Goal: Transaction & Acquisition: Purchase product/service

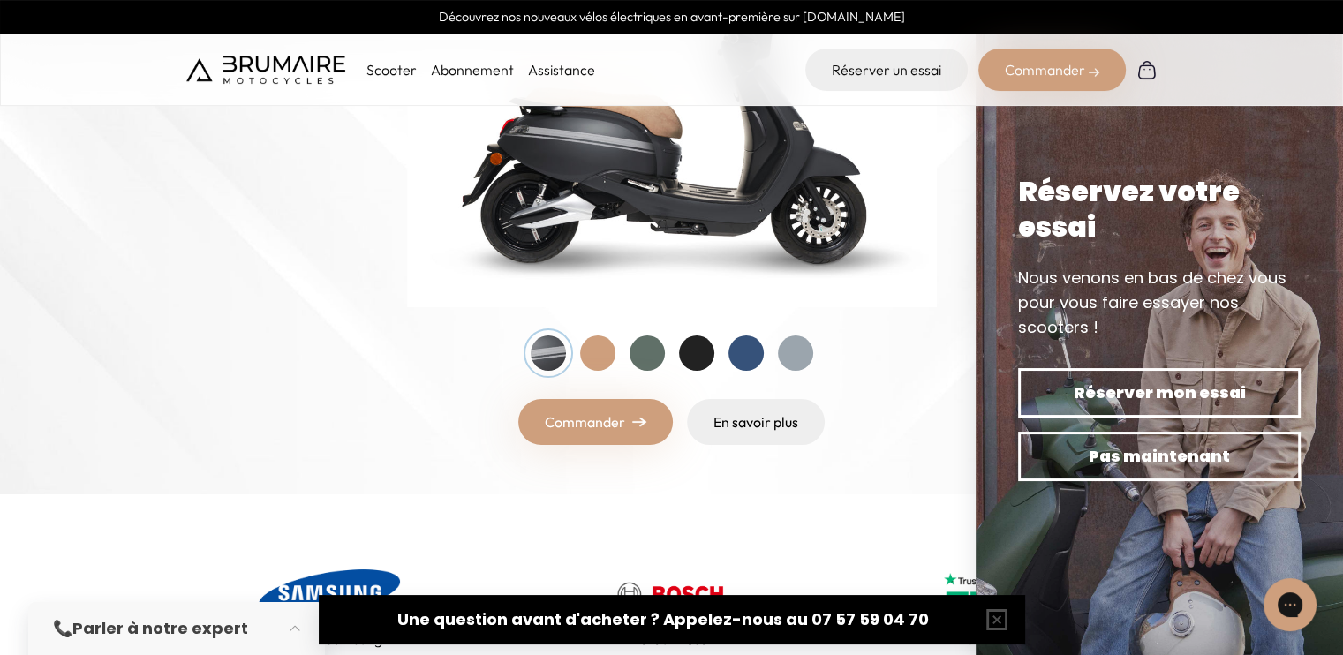
scroll to position [359, 0]
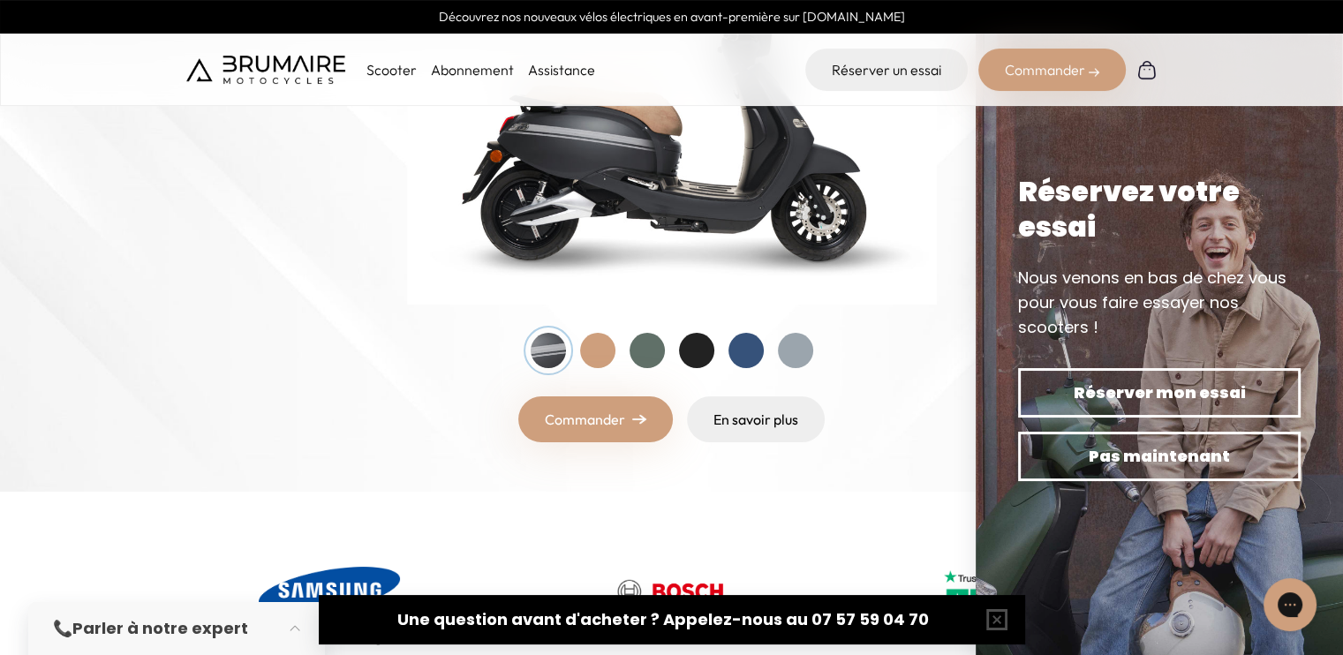
click at [597, 348] on div at bounding box center [597, 350] width 35 height 35
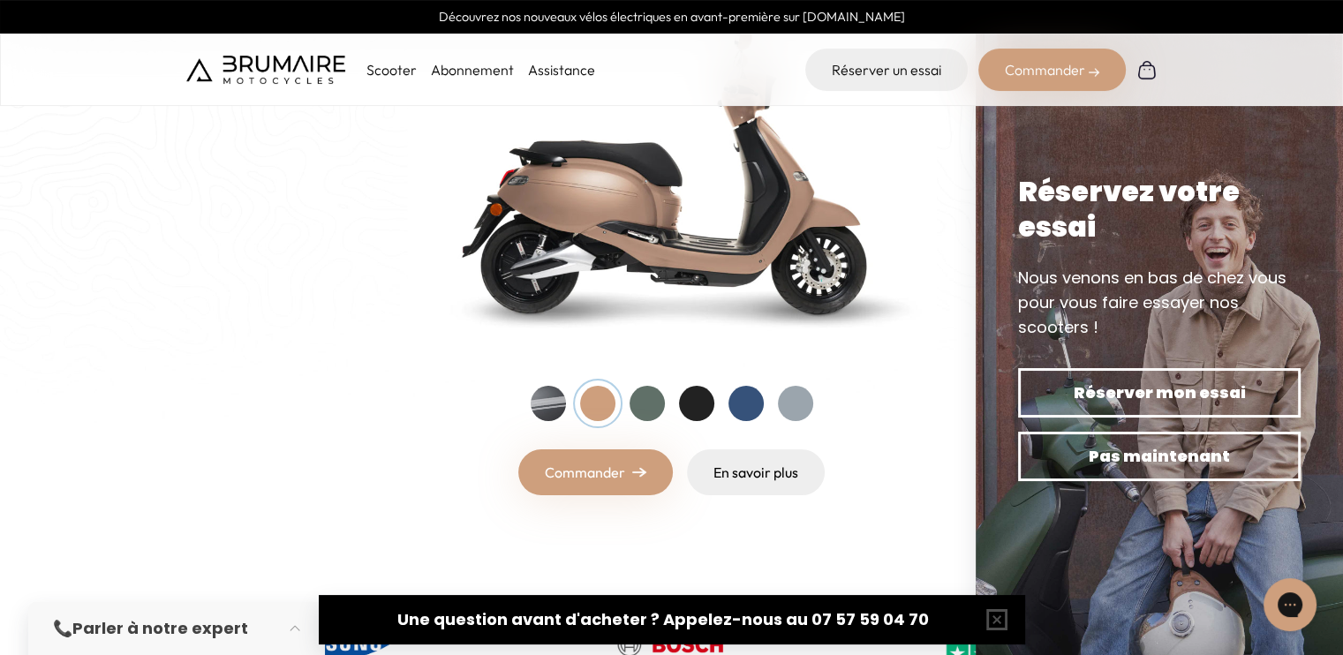
scroll to position [304, 0]
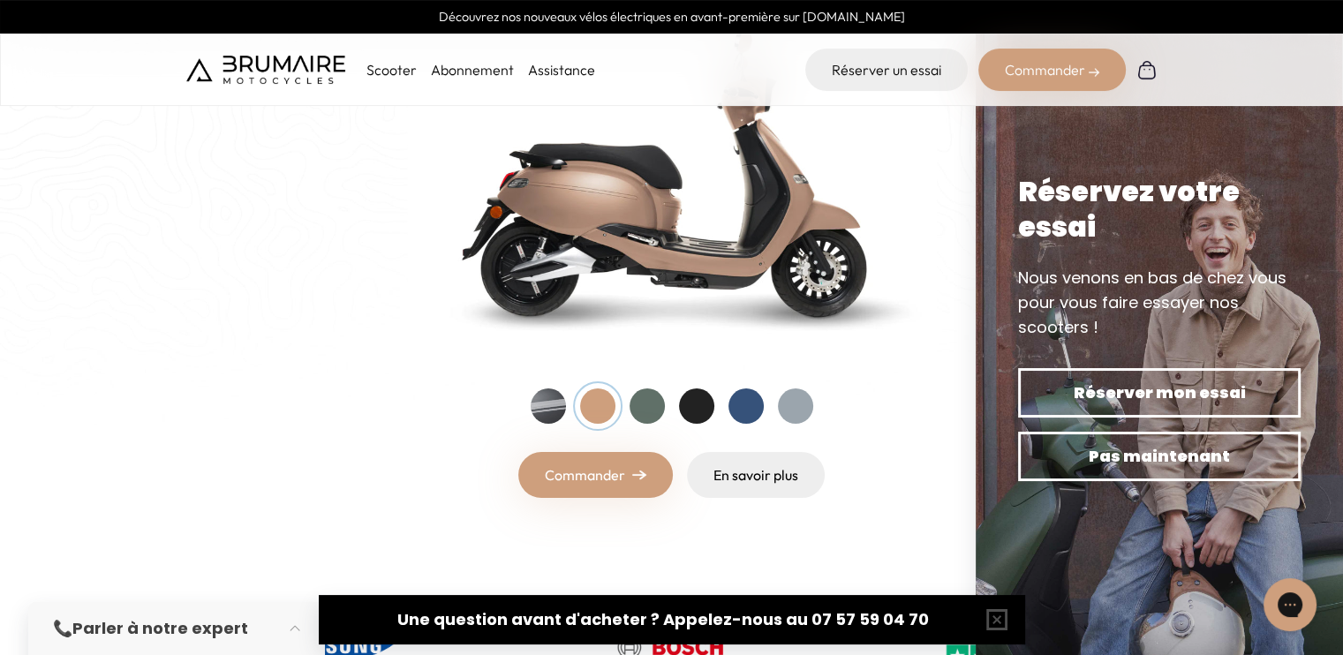
click at [540, 402] on div at bounding box center [548, 405] width 35 height 35
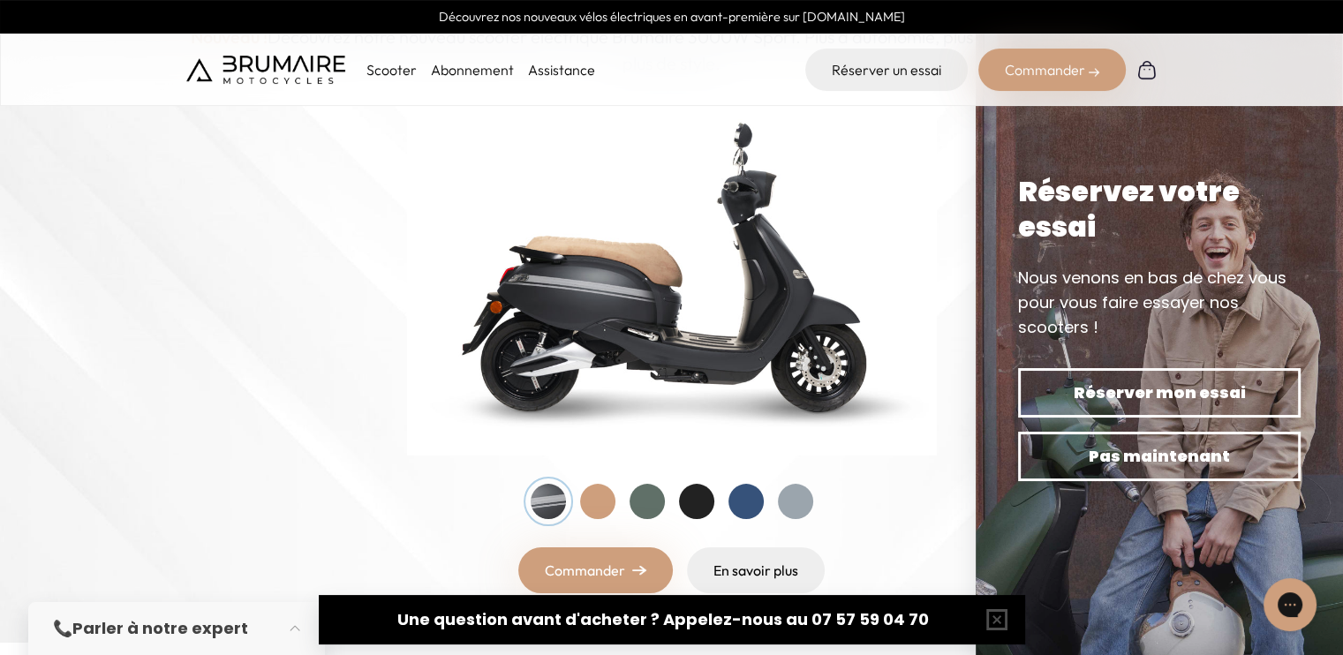
scroll to position [204, 0]
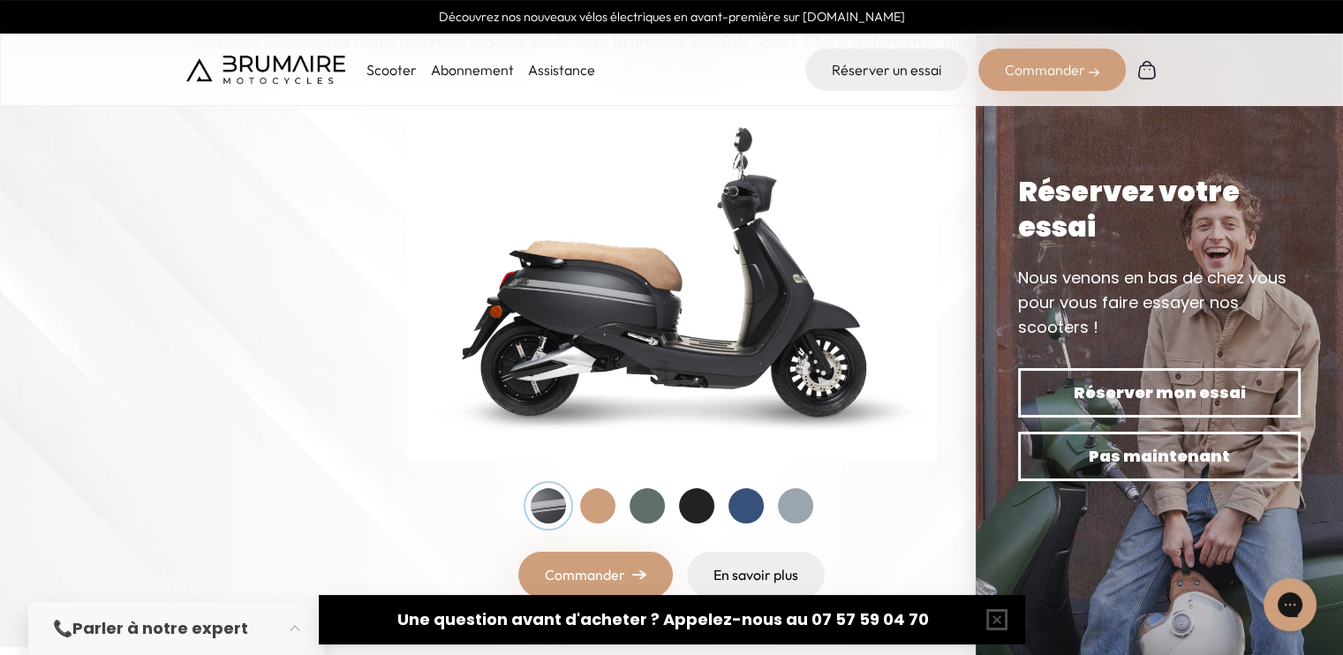
click at [650, 501] on div at bounding box center [646, 505] width 35 height 35
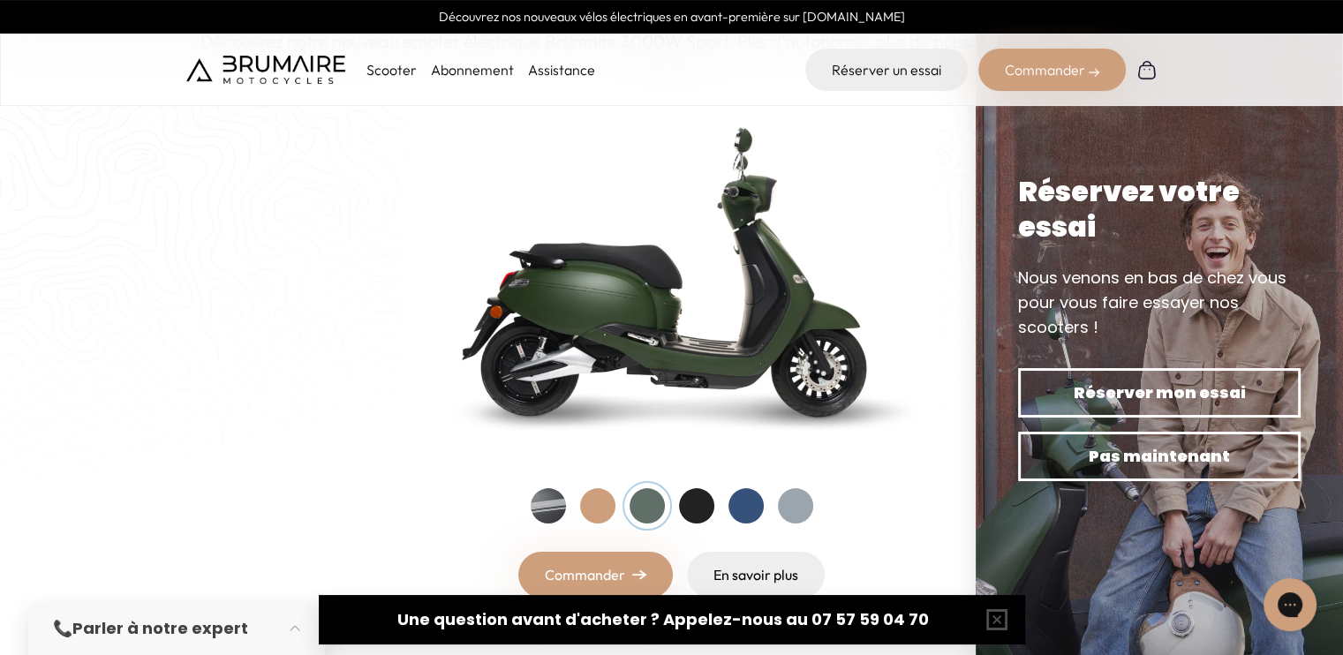
click at [686, 508] on div at bounding box center [696, 505] width 35 height 35
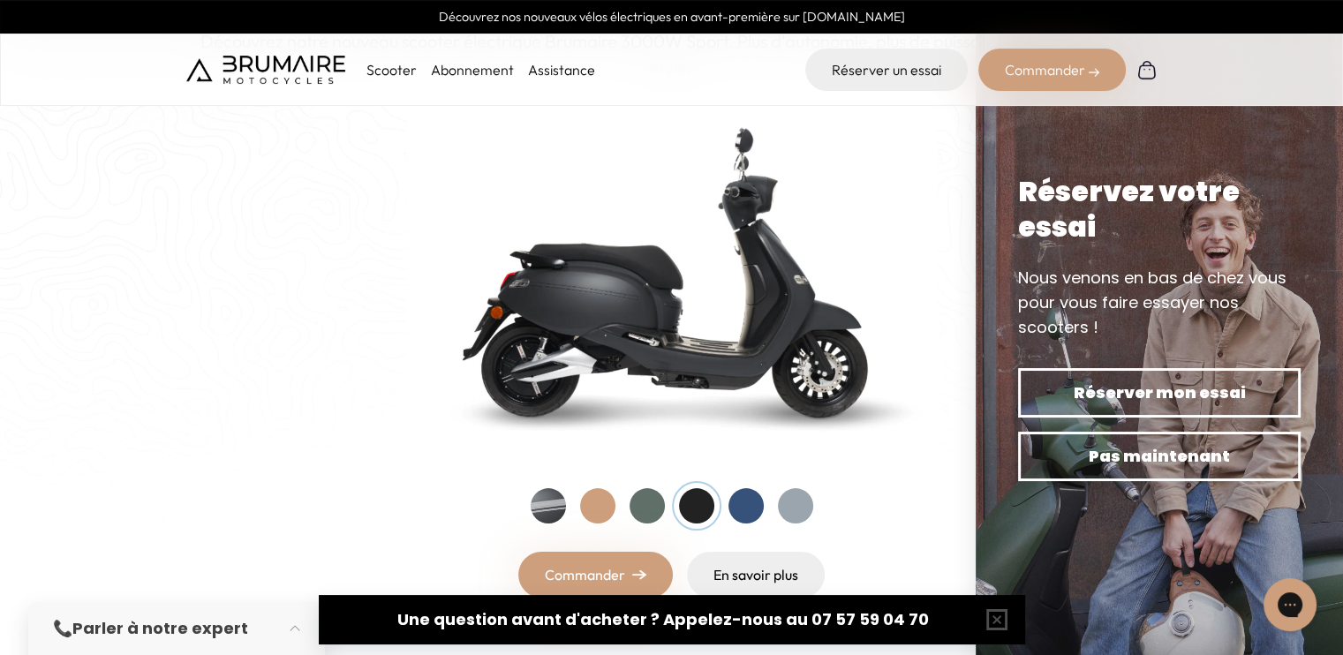
click at [741, 513] on div at bounding box center [745, 505] width 35 height 35
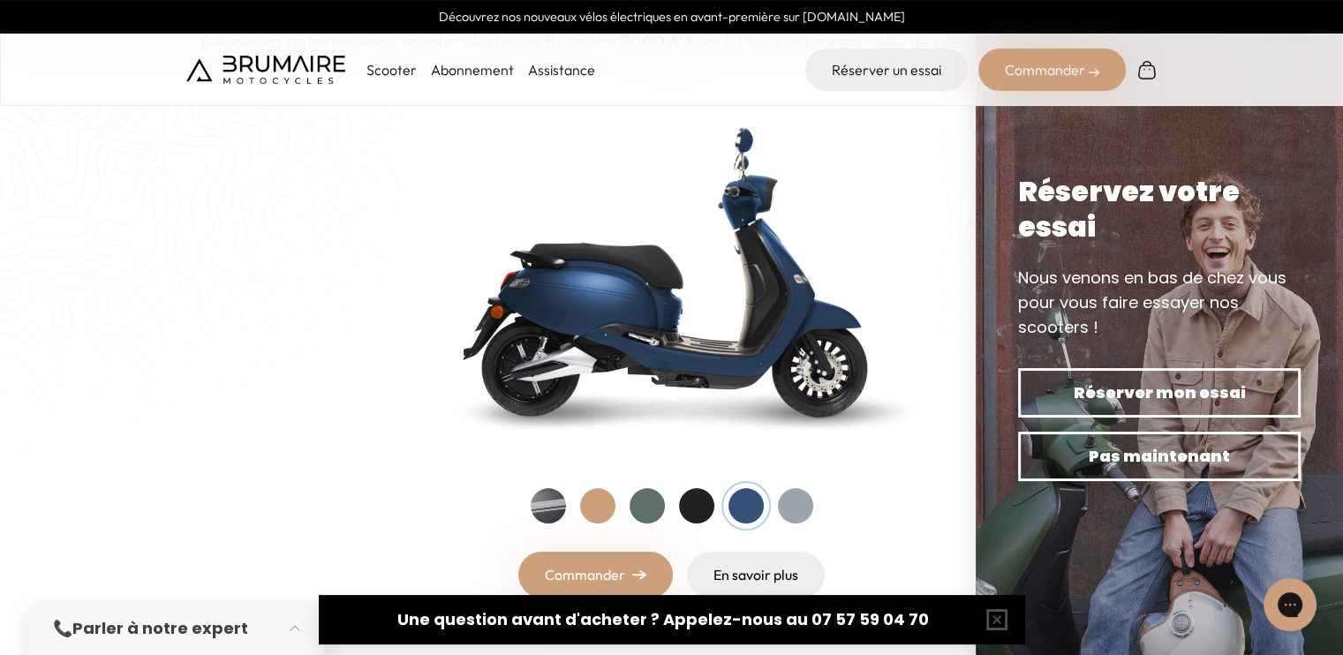
click at [784, 517] on div at bounding box center [795, 505] width 35 height 35
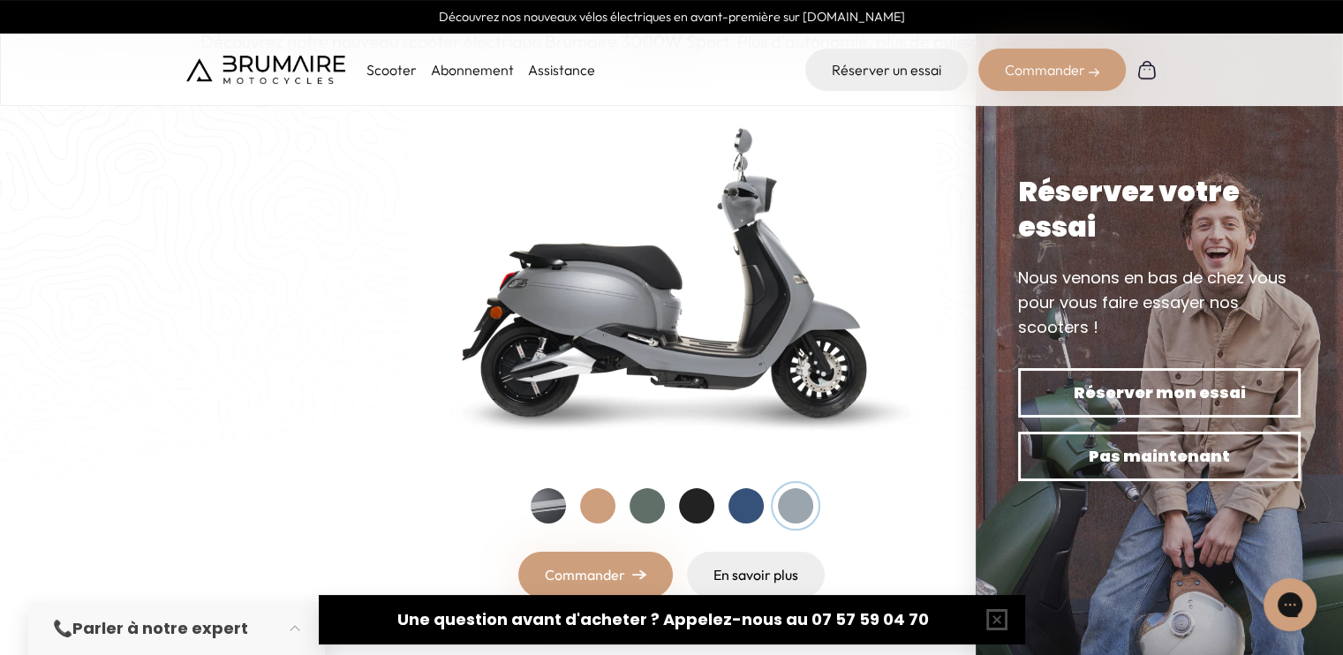
click at [551, 508] on div at bounding box center [548, 505] width 35 height 35
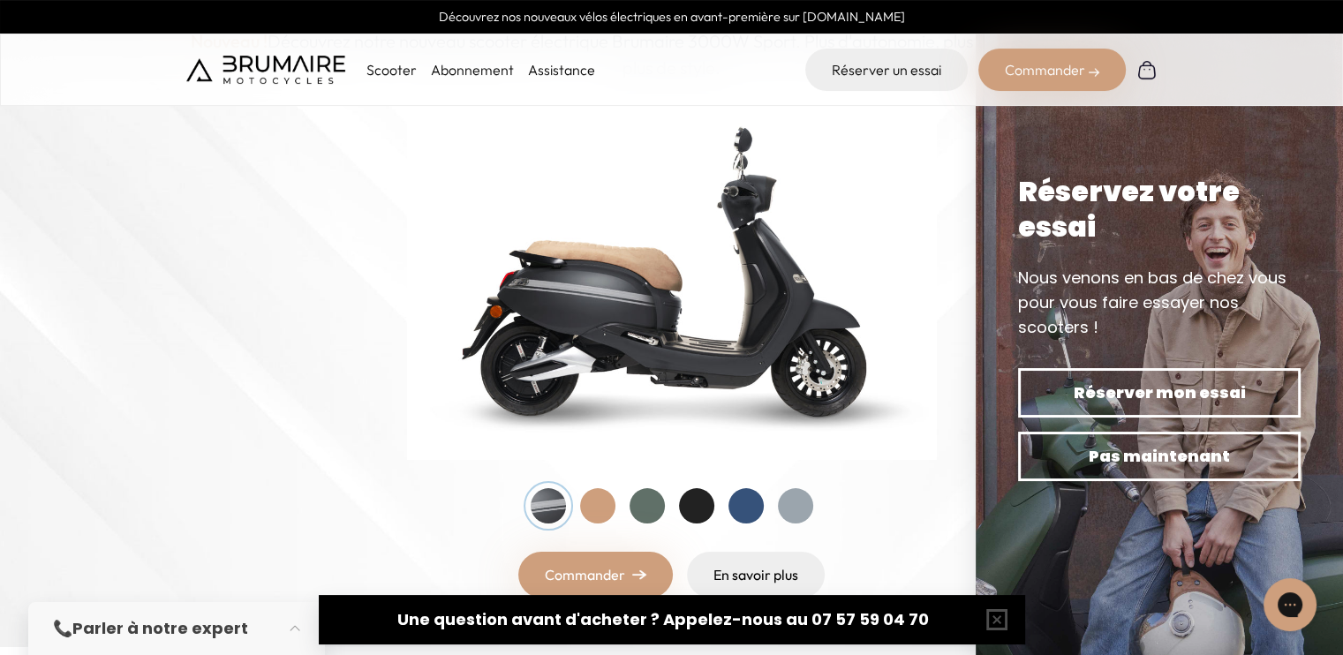
click at [598, 513] on div at bounding box center [597, 505] width 35 height 35
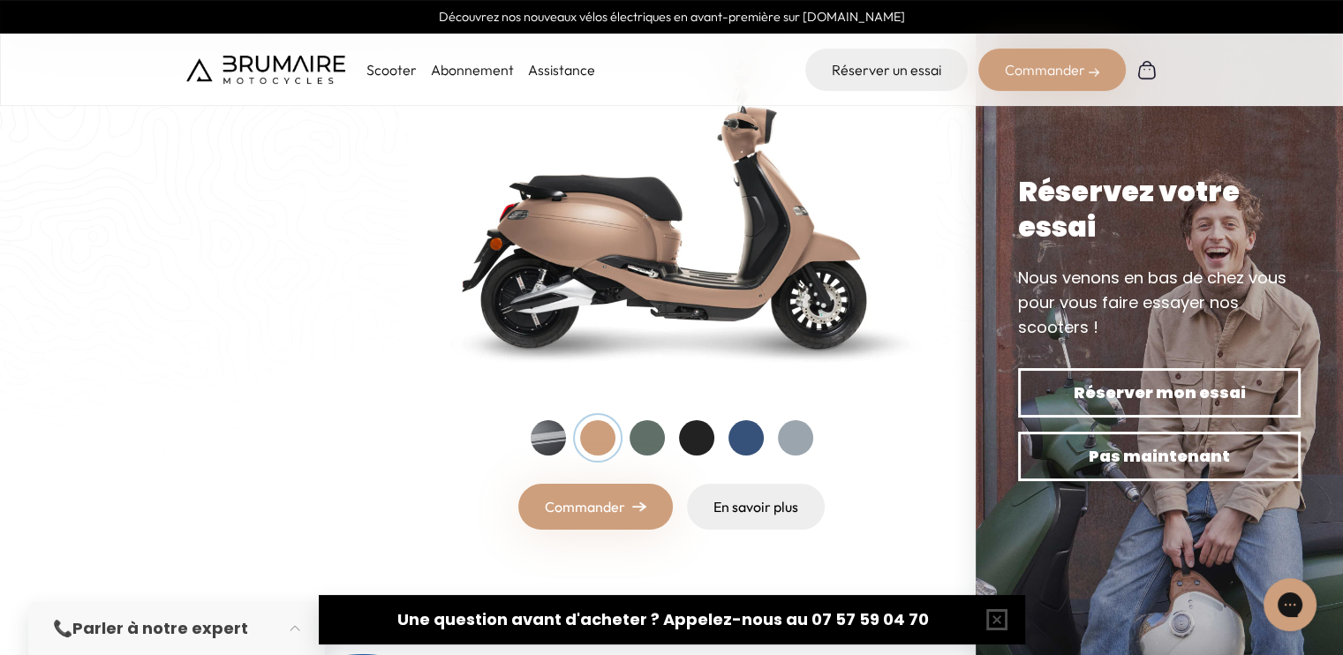
scroll to position [275, 0]
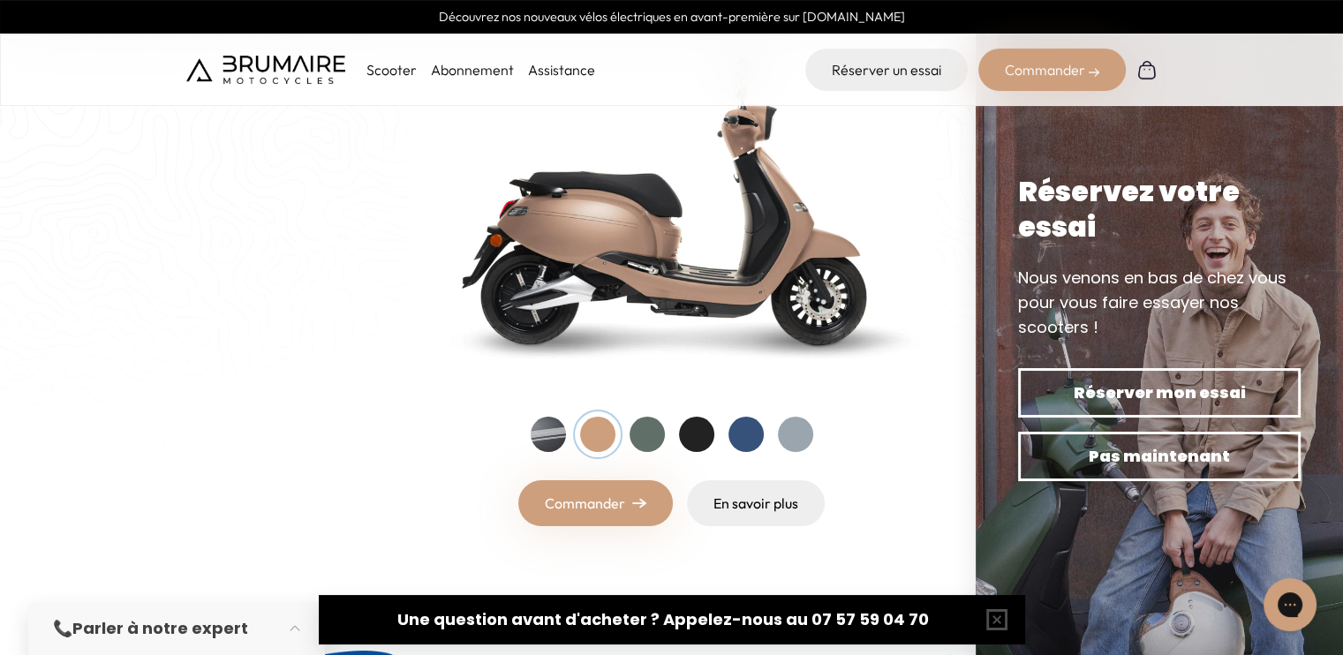
click at [561, 438] on div at bounding box center [548, 434] width 35 height 35
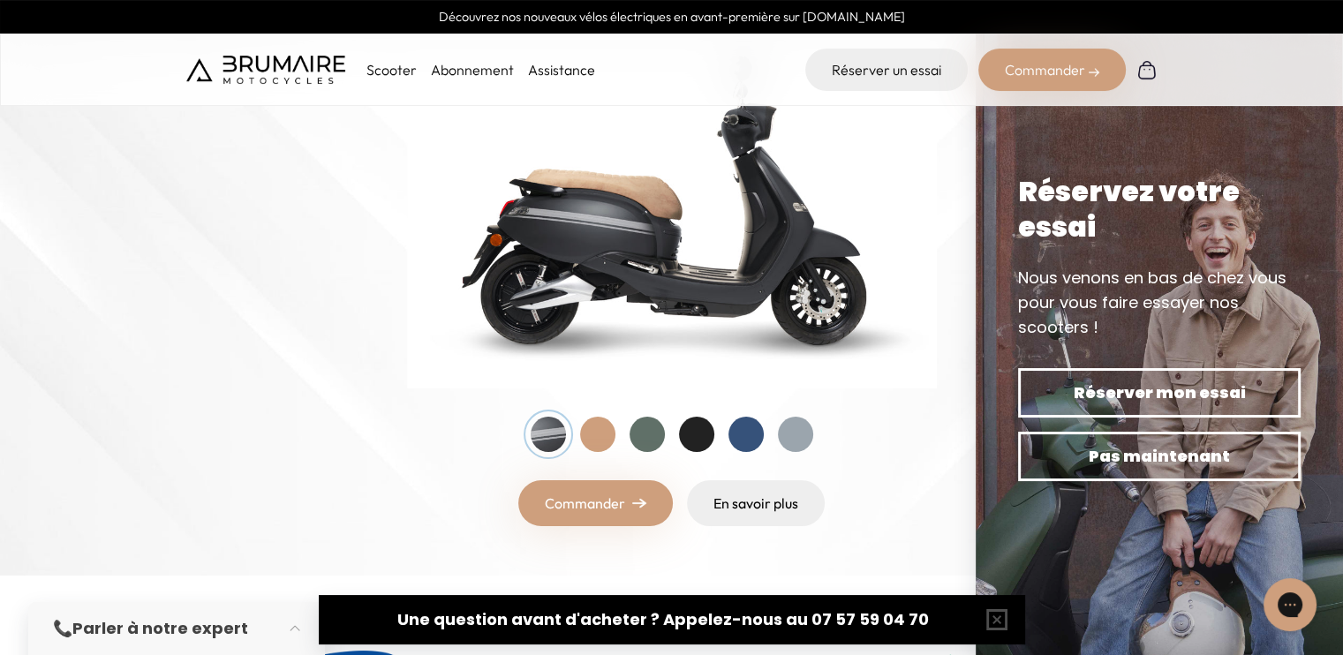
click at [598, 433] on div at bounding box center [597, 434] width 35 height 35
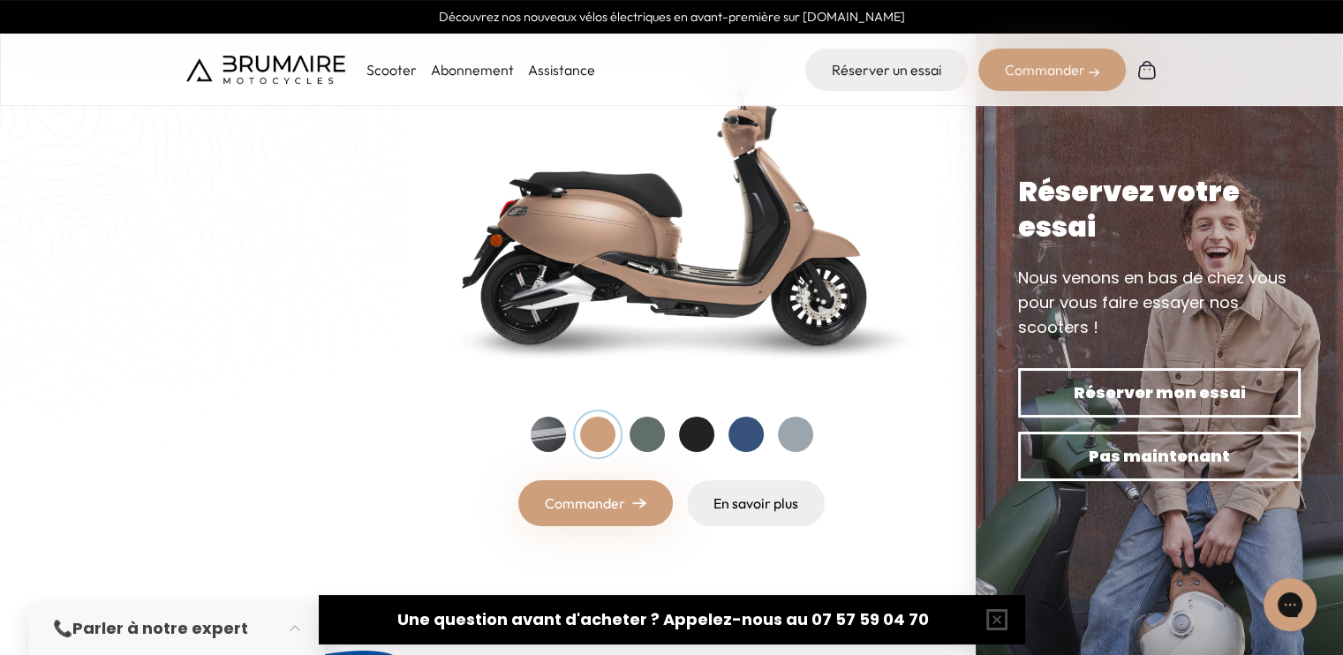
click at [599, 501] on link "Commander" at bounding box center [595, 503] width 154 height 46
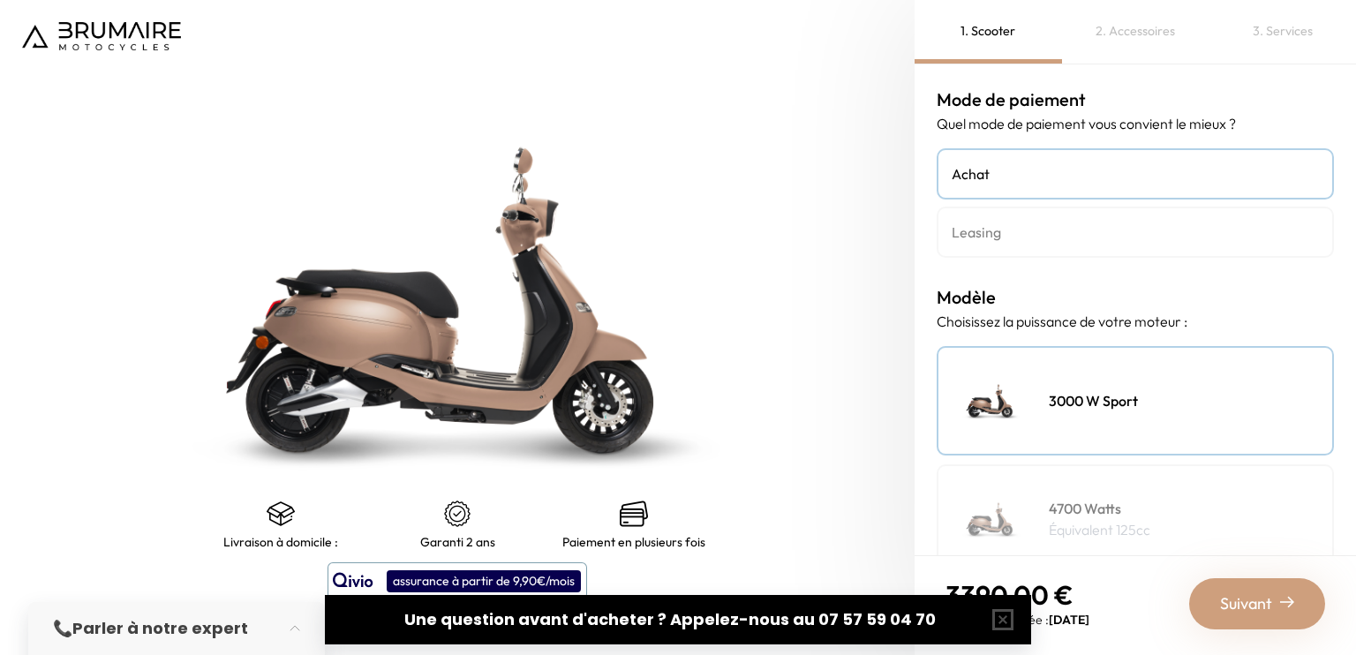
click at [1058, 233] on h4 "Leasing" at bounding box center [1135, 232] width 367 height 21
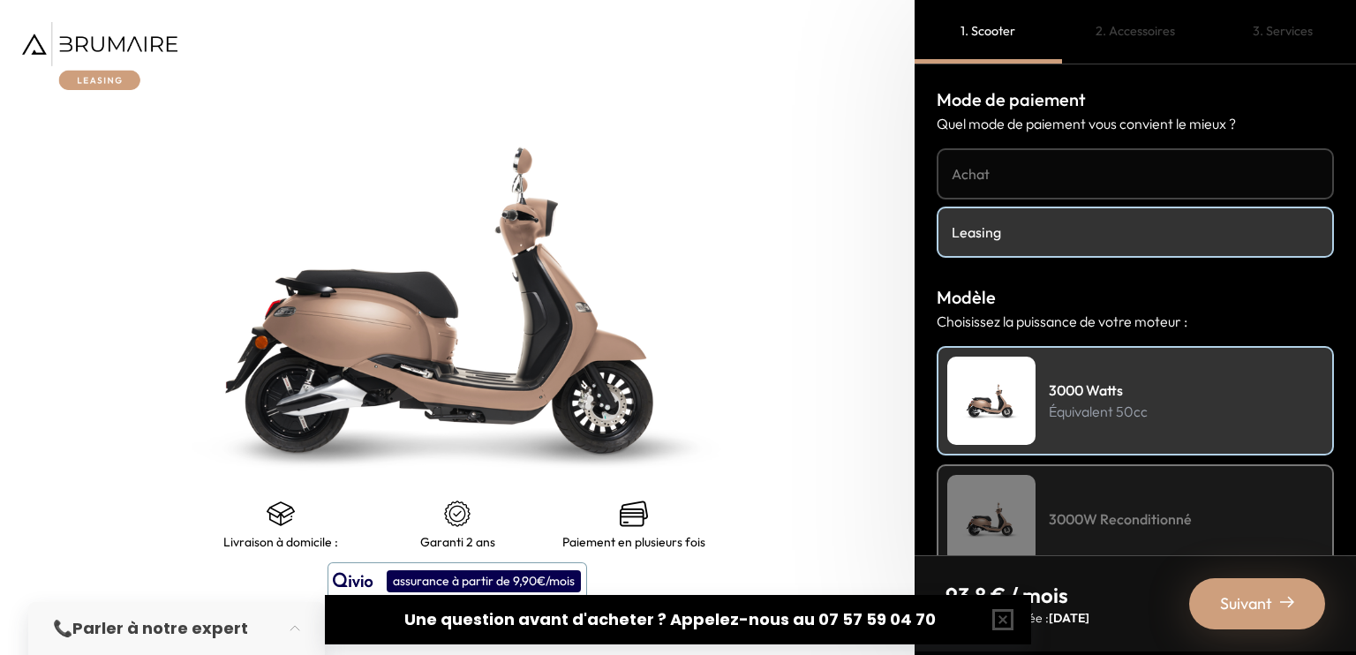
click at [1048, 174] on h4 "Achat" at bounding box center [1135, 173] width 367 height 21
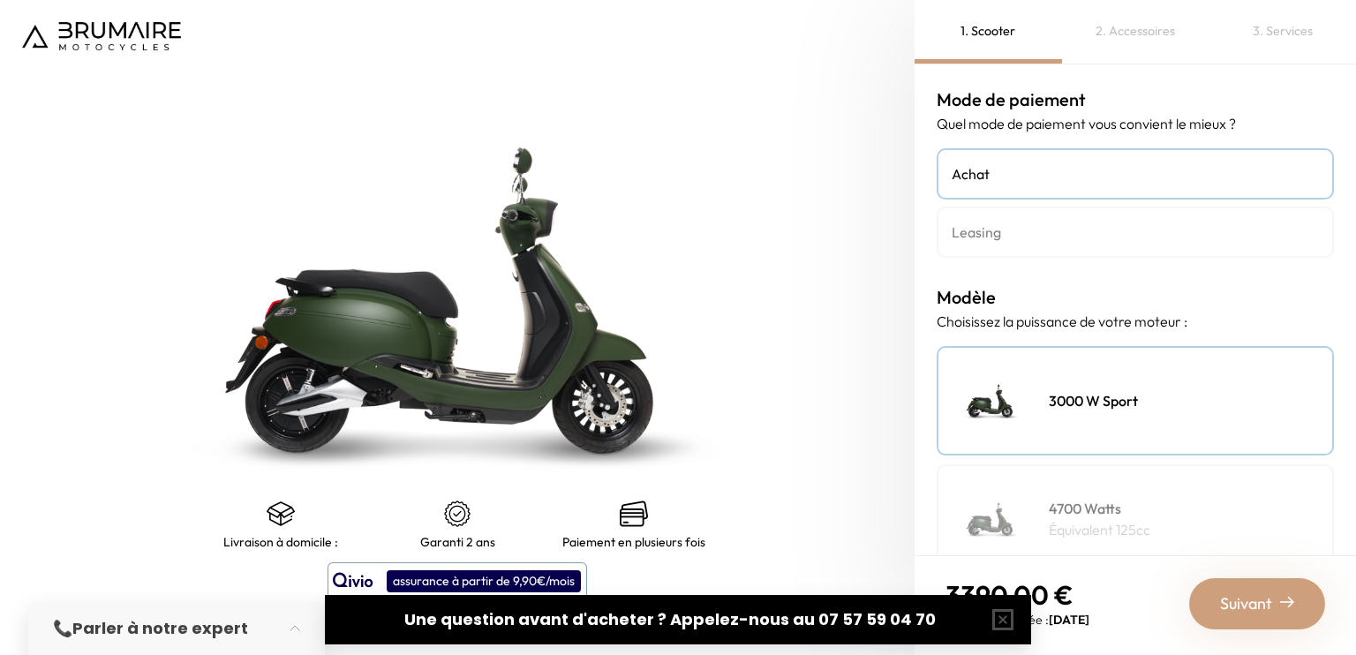
click at [1010, 237] on h4 "Leasing" at bounding box center [1135, 232] width 367 height 21
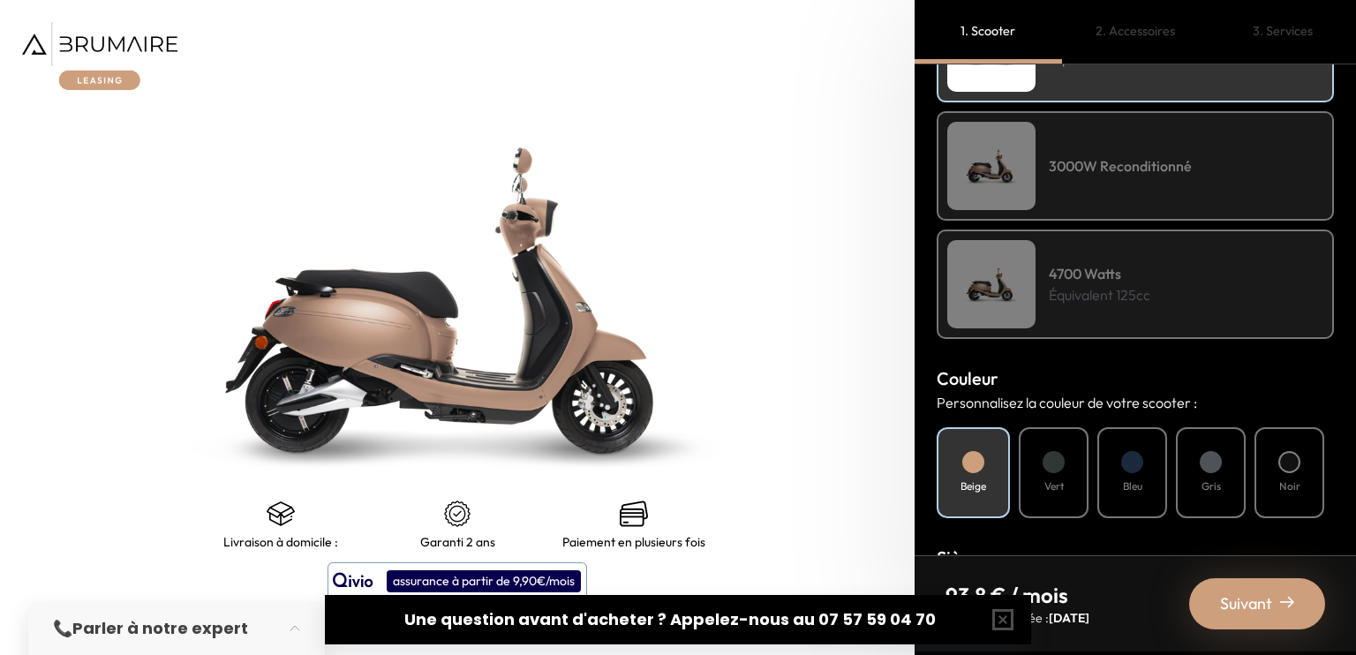
scroll to position [352, 0]
click at [999, 610] on button "button" at bounding box center [1003, 619] width 56 height 56
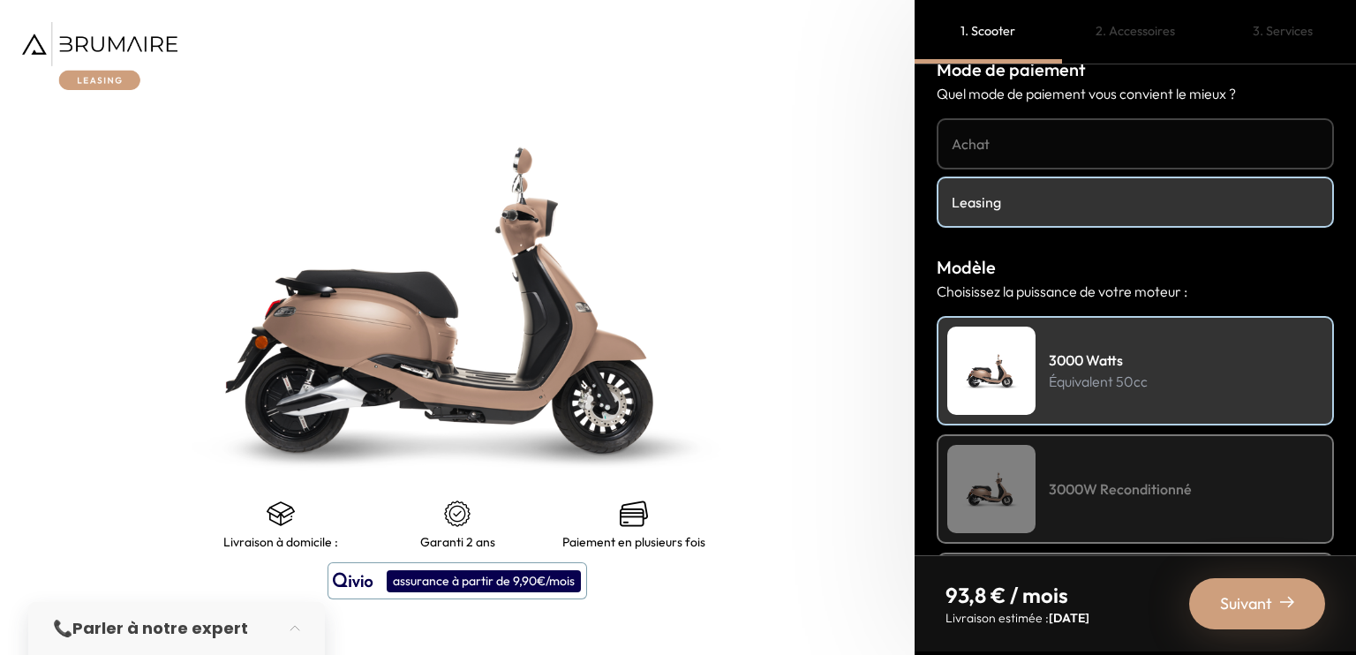
scroll to position [0, 0]
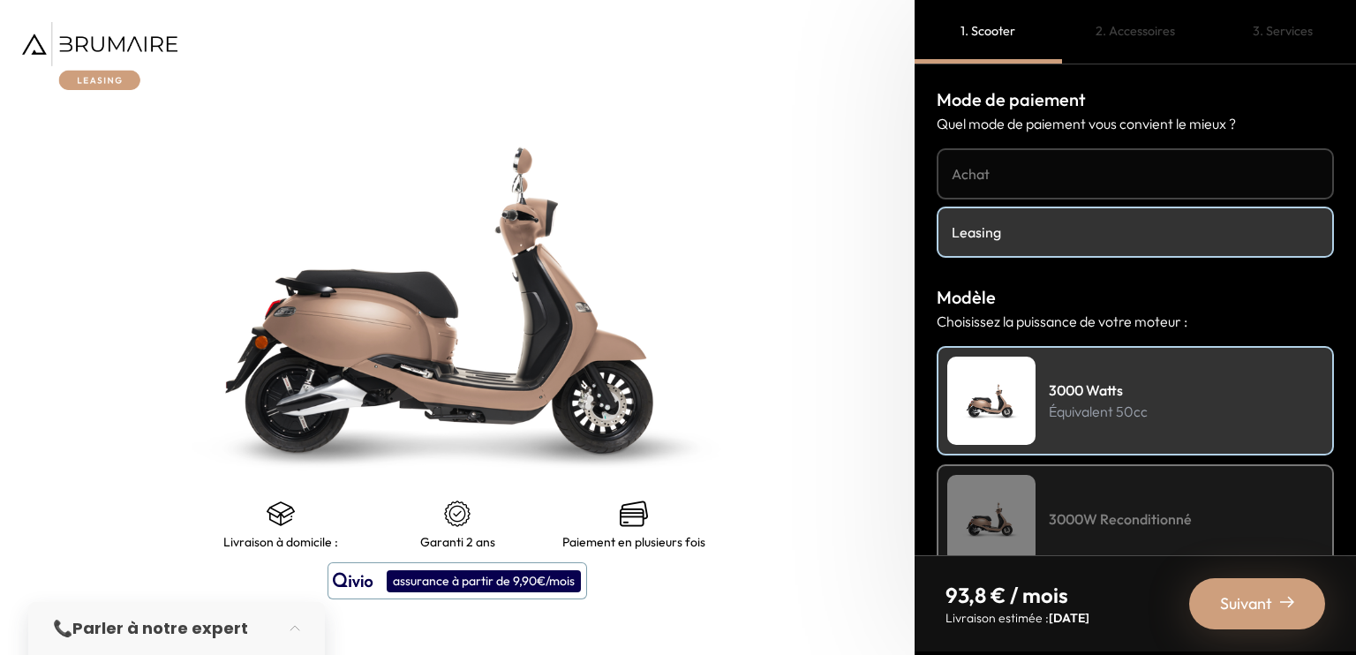
click at [1030, 138] on div "Mode de paiement Quel mode de paiement vous convient le mieux ? Achat Leasing" at bounding box center [1135, 172] width 397 height 171
drag, startPoint x: 1017, startPoint y: 141, endPoint x: 974, endPoint y: 142, distance: 43.3
click at [974, 142] on div "Mode de paiement Quel mode de paiement vous convient le mieux ? Achat Leasing" at bounding box center [1135, 172] width 397 height 171
click at [986, 31] on div "1. Scooter" at bounding box center [988, 32] width 147 height 64
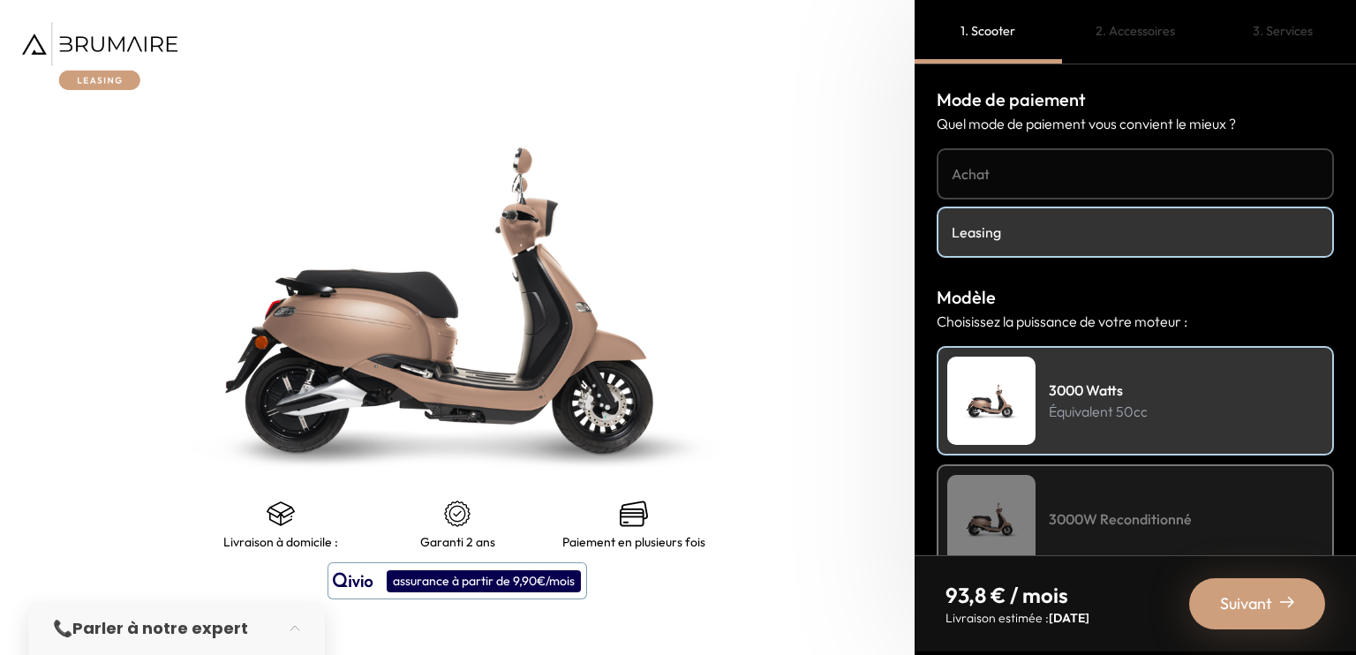
click at [971, 173] on h4 "Achat" at bounding box center [1135, 173] width 367 height 21
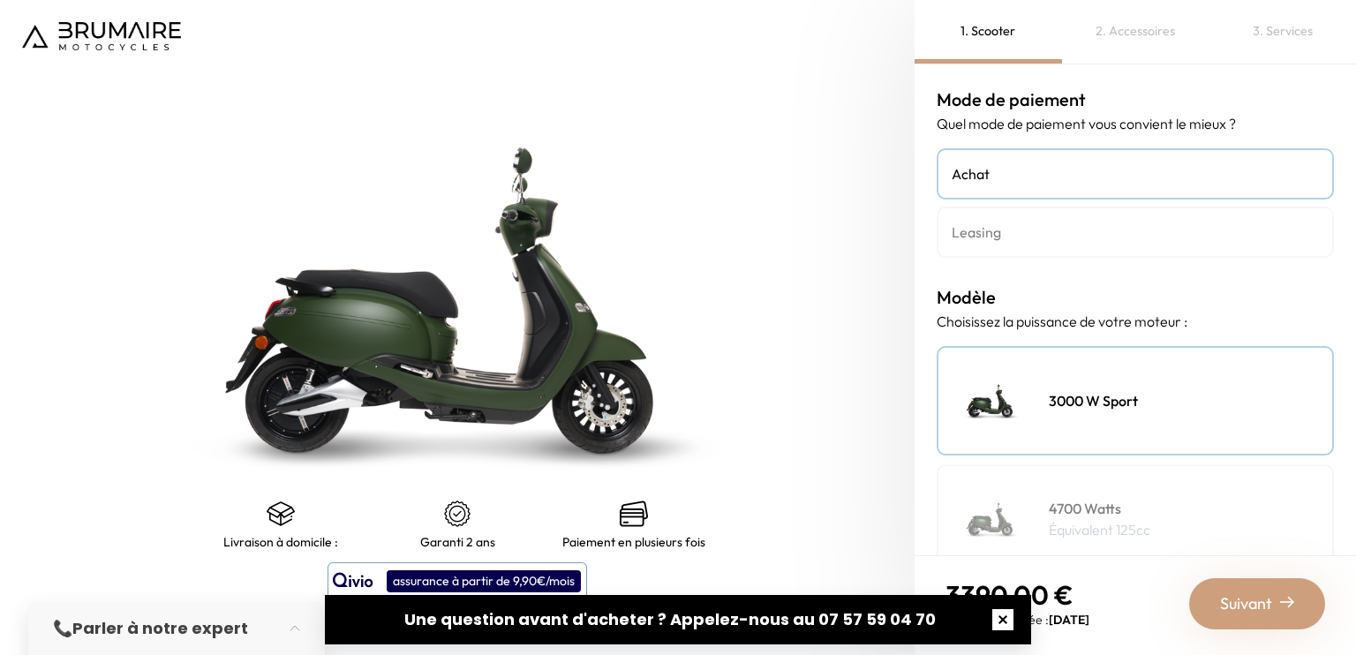
click at [1003, 614] on button "button" at bounding box center [1003, 619] width 56 height 56
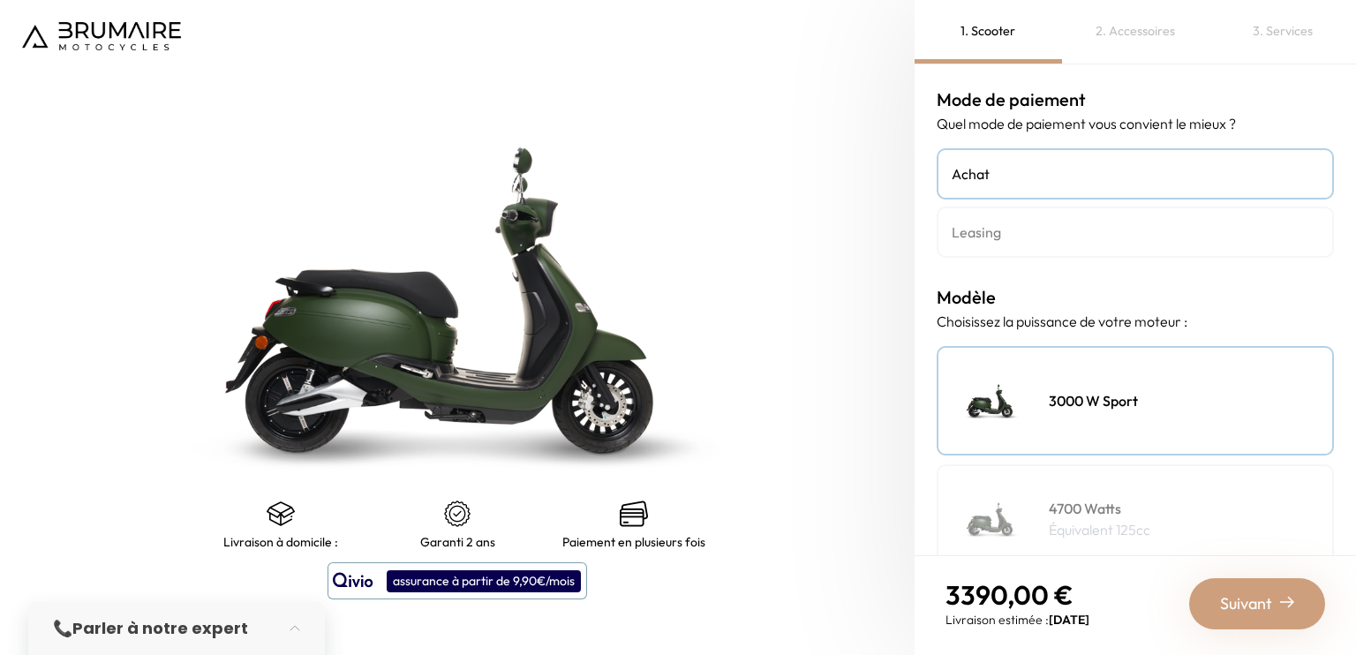
click at [1143, 20] on div "2. Accessoires" at bounding box center [1135, 32] width 147 height 64
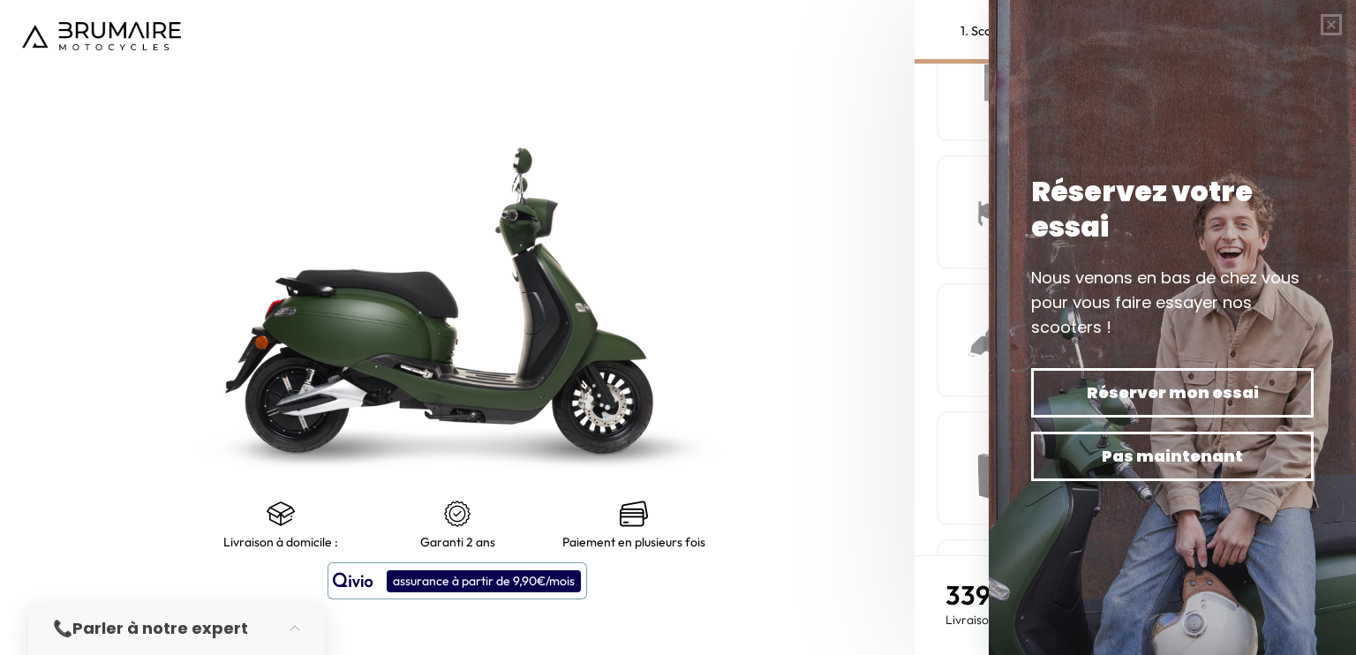
scroll to position [618, 0]
click at [1320, 26] on button "button" at bounding box center [1331, 24] width 49 height 49
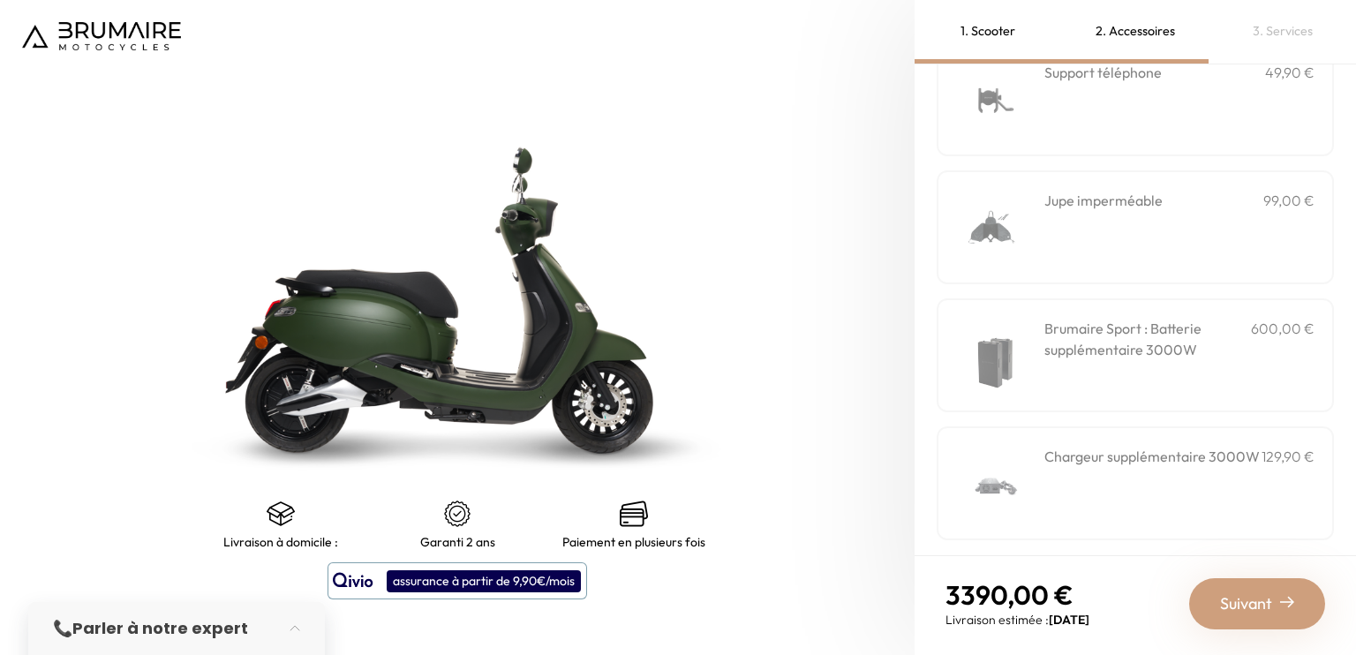
scroll to position [0, 0]
